Goal: Book appointment/travel/reservation

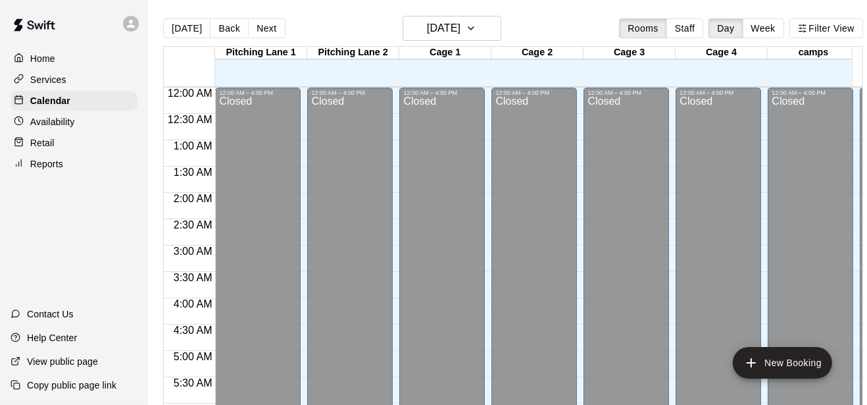
scroll to position [793, 0]
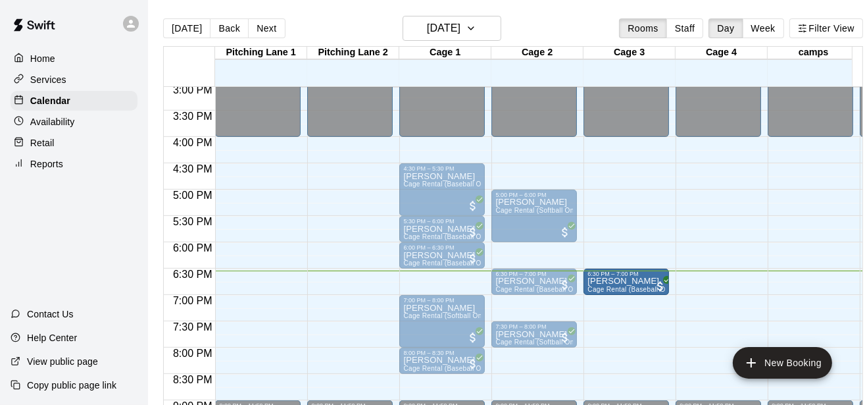
drag, startPoint x: 434, startPoint y: 280, endPoint x: 607, endPoint y: 284, distance: 173.1
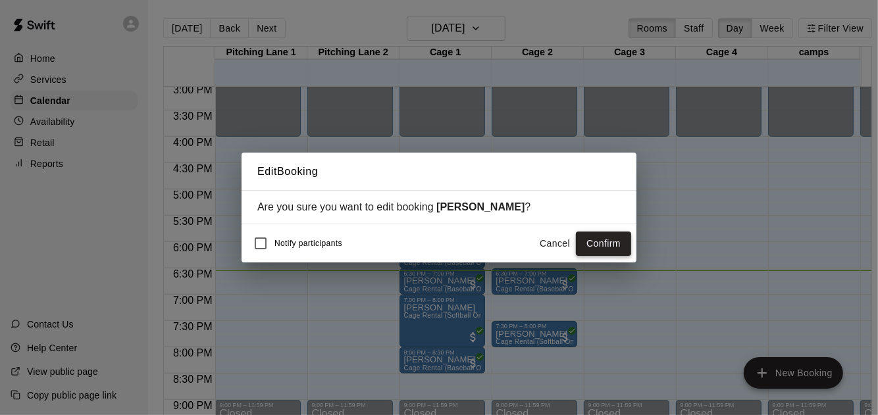
click at [603, 234] on button "Confirm" at bounding box center [603, 244] width 55 height 24
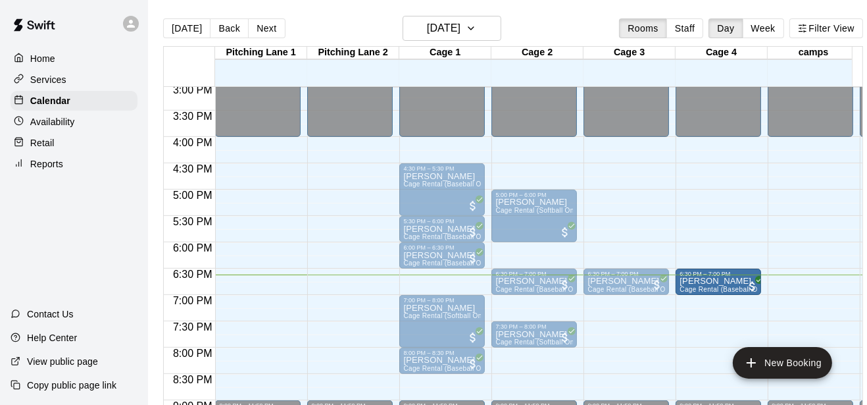
drag, startPoint x: 450, startPoint y: 280, endPoint x: 716, endPoint y: 288, distance: 265.9
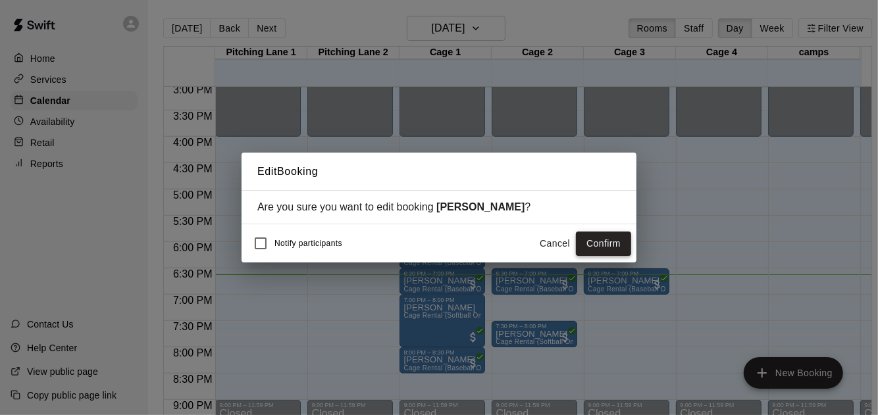
drag, startPoint x: 607, startPoint y: 229, endPoint x: 607, endPoint y: 241, distance: 11.8
click at [607, 241] on div "Notify participants Cancel Confirm" at bounding box center [438, 243] width 395 height 38
click at [607, 241] on button "Confirm" at bounding box center [603, 244] width 55 height 24
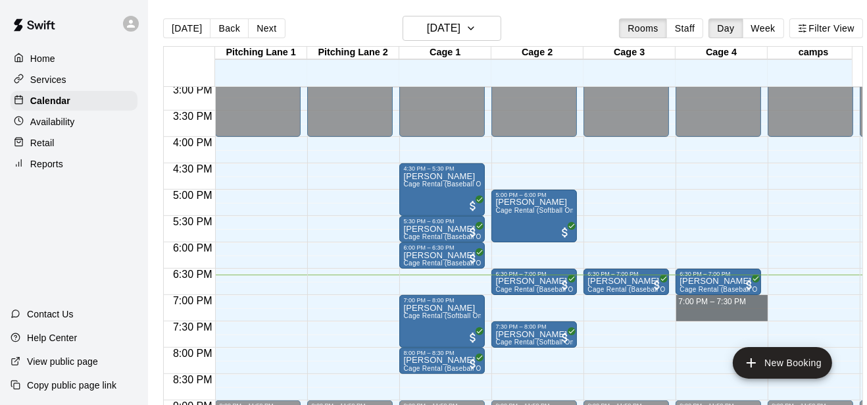
drag, startPoint x: 676, startPoint y: 297, endPoint x: 682, endPoint y: 314, distance: 18.3
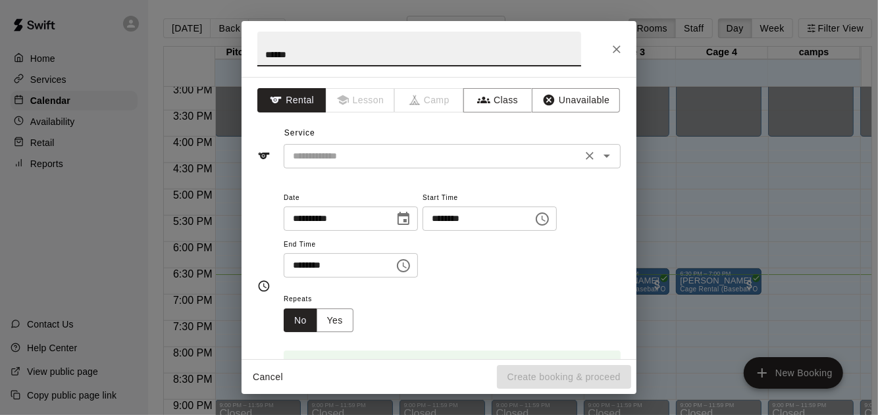
type input "******"
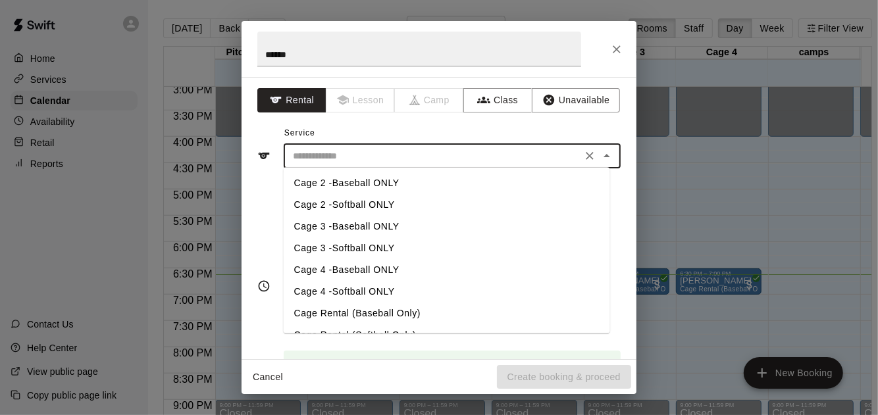
click at [338, 157] on input "text" at bounding box center [433, 156] width 290 height 16
click at [349, 181] on li "Cage 2 -Baseball ONLY" at bounding box center [447, 183] width 326 height 22
type input "**********"
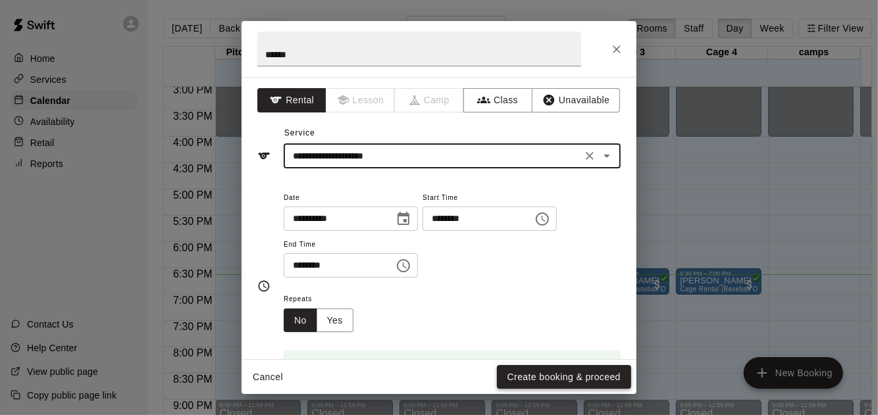
click at [572, 376] on button "Create booking & proceed" at bounding box center [564, 377] width 134 height 24
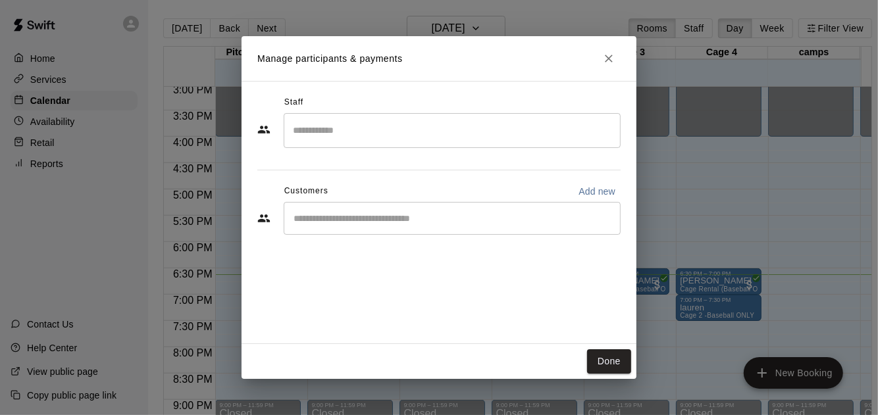
click at [309, 120] on input "Search staff" at bounding box center [451, 130] width 325 height 23
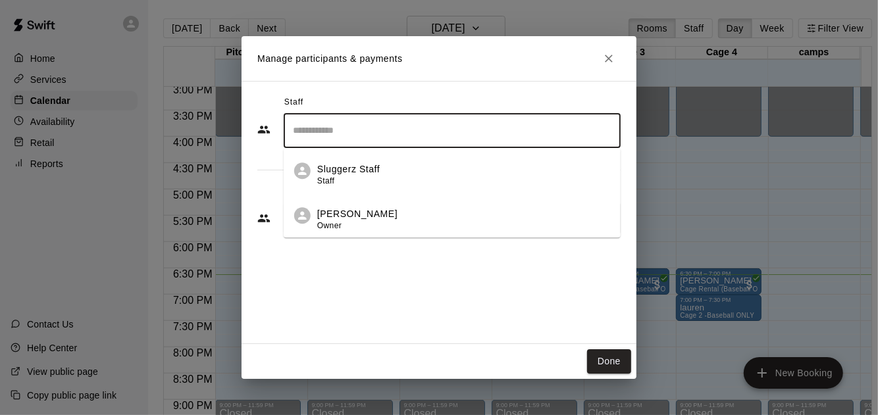
click at [338, 161] on li "Sluggerz Staff Staff" at bounding box center [452, 171] width 337 height 45
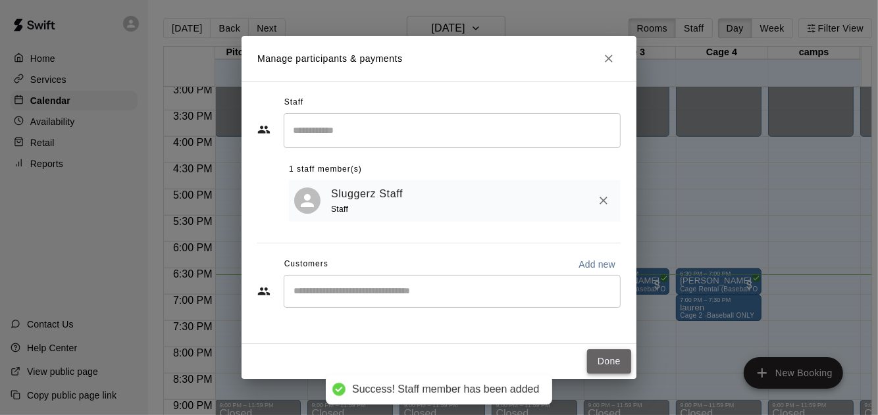
click at [604, 356] on button "Done" at bounding box center [609, 361] width 44 height 24
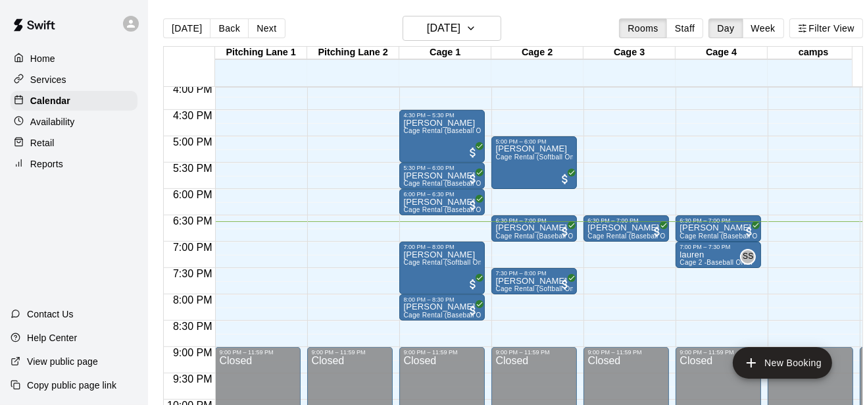
scroll to position [847, 0]
click at [531, 227] on p "[PERSON_NAME]" at bounding box center [534, 227] width 78 height 0
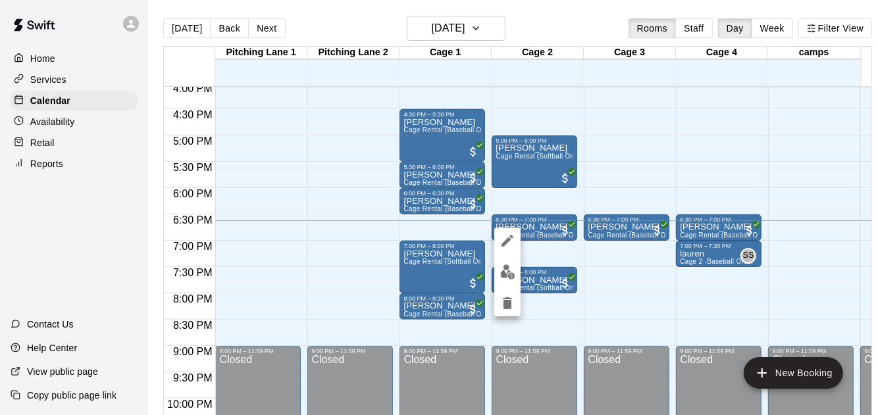
click at [597, 231] on div at bounding box center [439, 207] width 878 height 415
